Goal: Find specific page/section: Find specific page/section

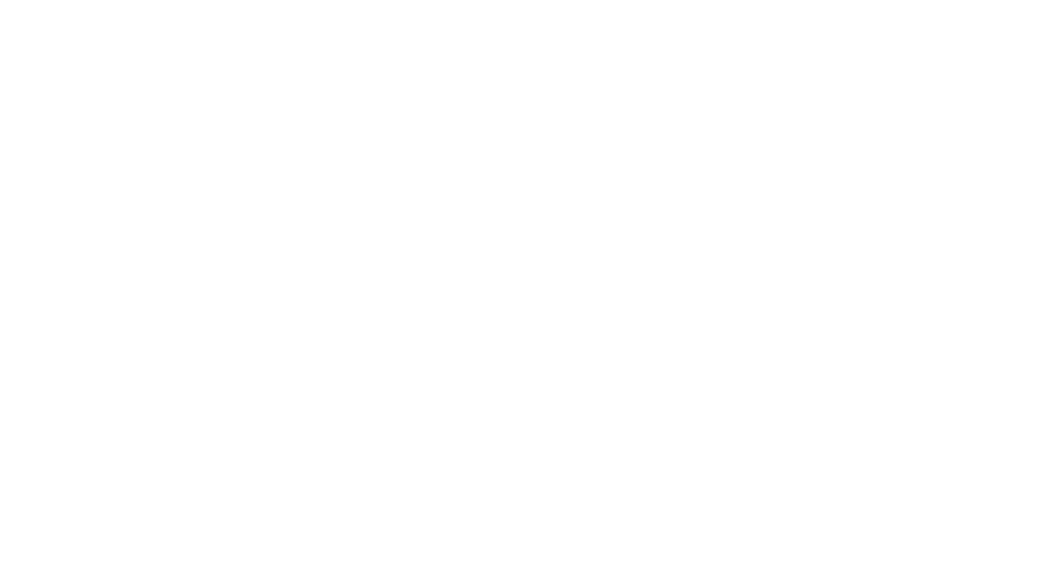
select select "*"
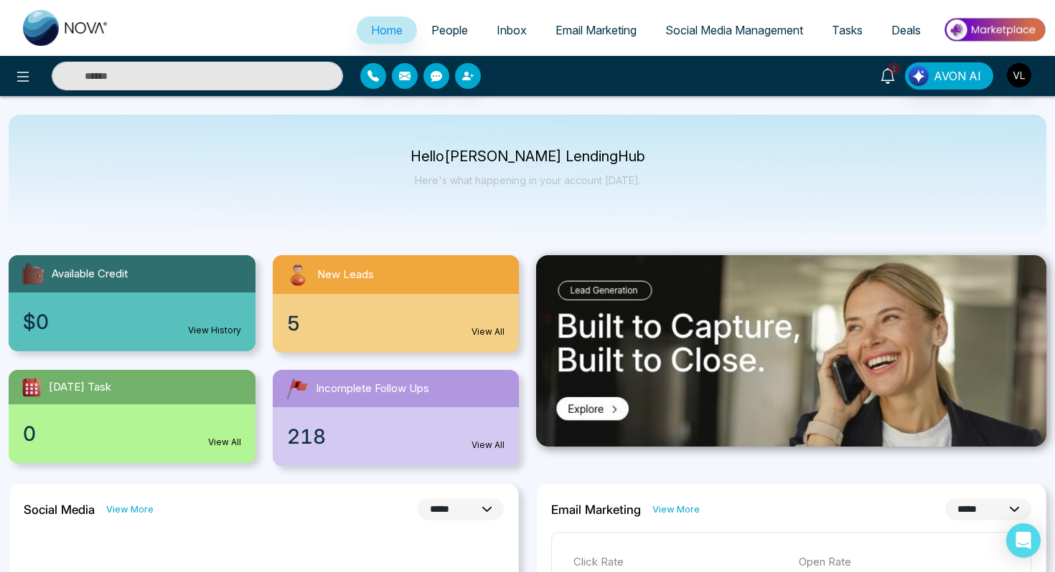
click at [889, 69] on span "1" at bounding box center [893, 68] width 13 height 13
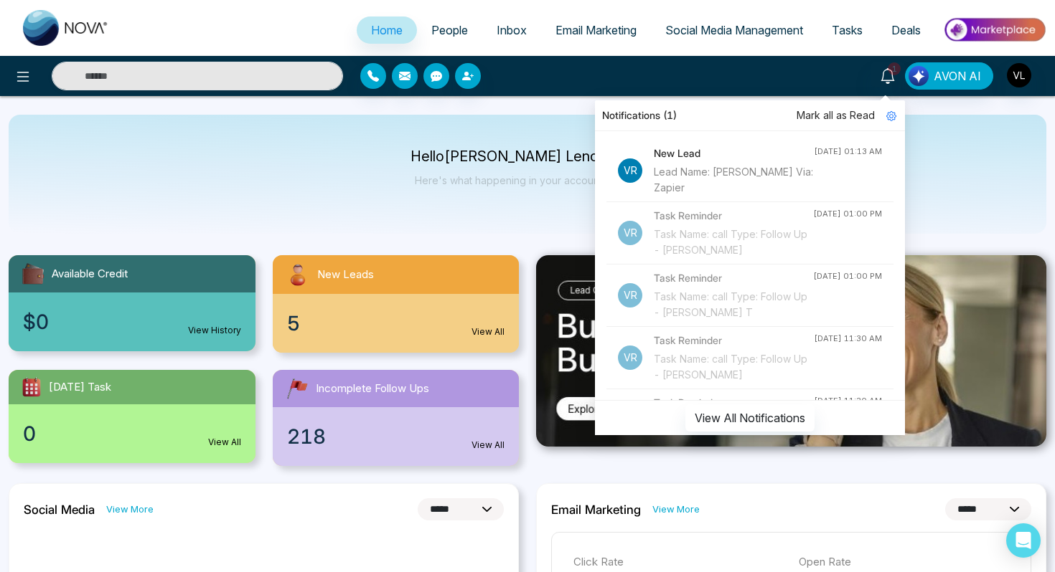
click at [448, 27] on span "People" at bounding box center [449, 30] width 37 height 14
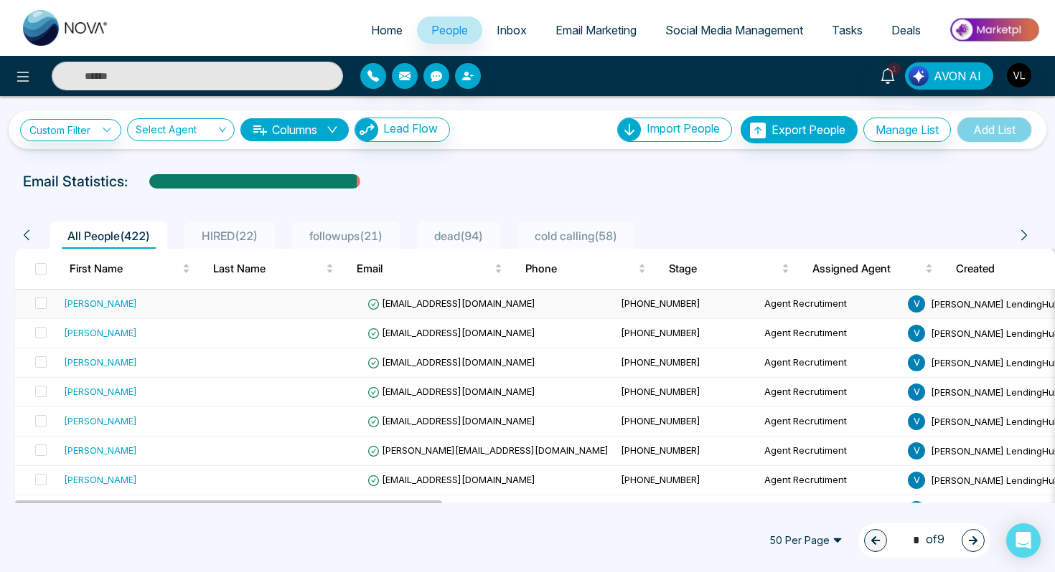
click at [114, 302] on div "[PERSON_NAME]" at bounding box center [100, 303] width 73 height 14
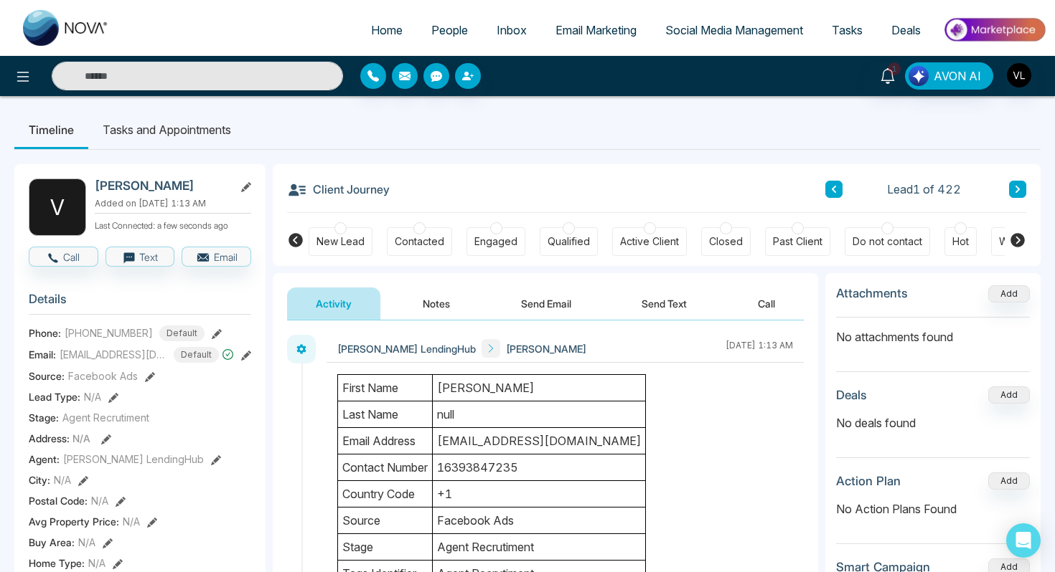
click at [159, 186] on h2 "[PERSON_NAME]" at bounding box center [161, 186] width 133 height 14
copy h2 "[PERSON_NAME]"
